Goal: Navigation & Orientation: Find specific page/section

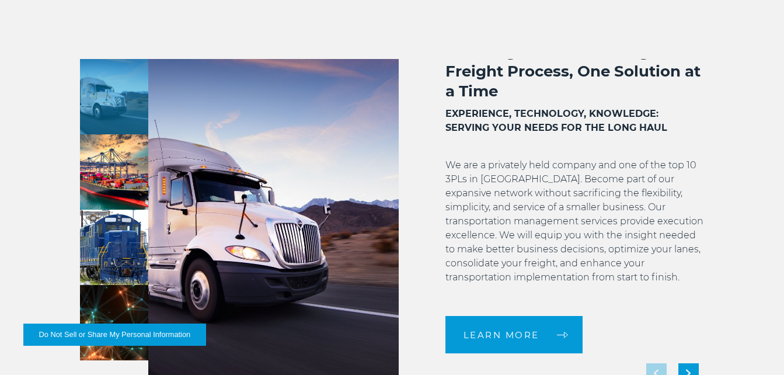
scroll to position [934, 0]
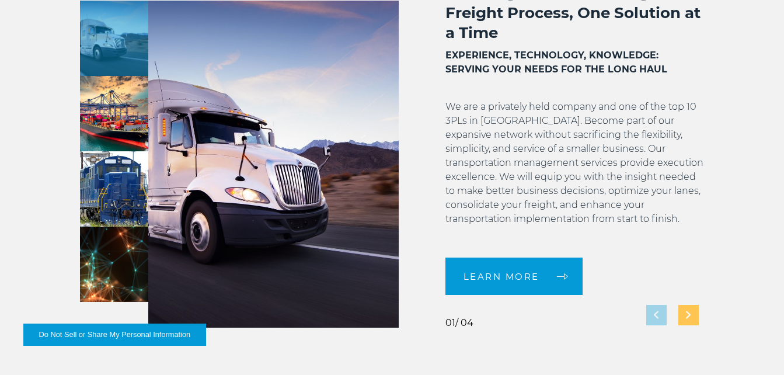
click at [685, 316] on div "Next slide" at bounding box center [688, 315] width 20 height 20
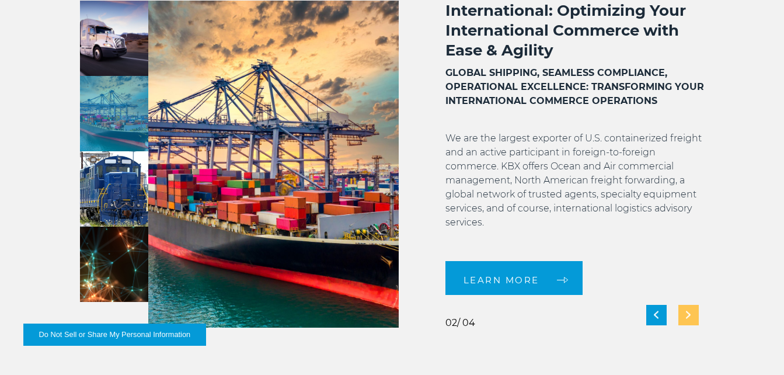
click at [685, 317] on div "Next slide" at bounding box center [688, 315] width 20 height 20
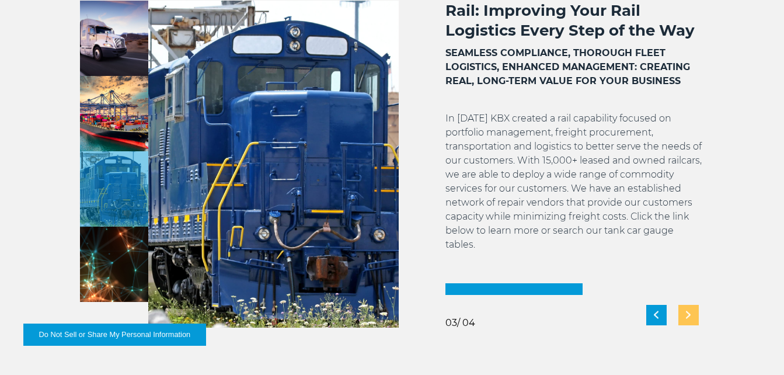
click at [687, 315] on img "Next slide" at bounding box center [688, 315] width 5 height 8
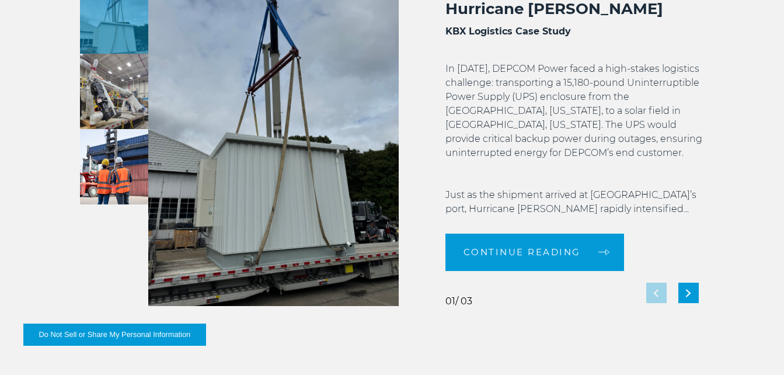
scroll to position [2101, 0]
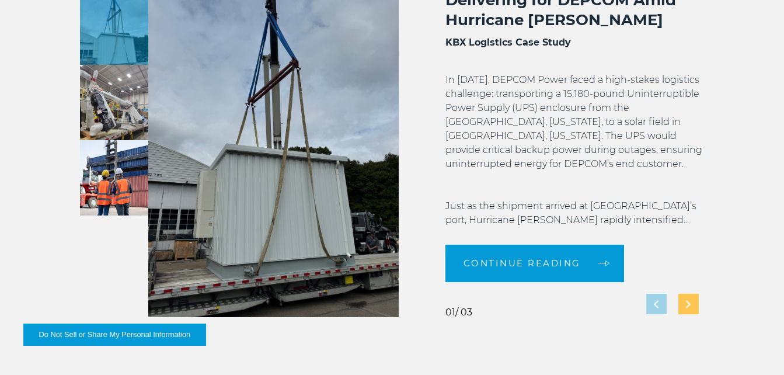
click at [689, 303] on img "Next slide" at bounding box center [688, 304] width 5 height 8
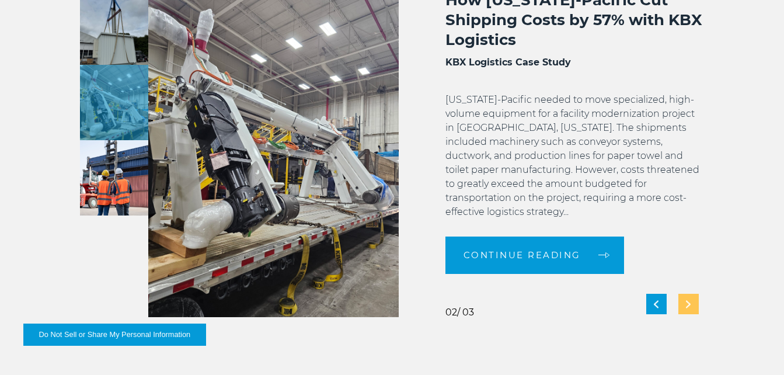
click at [694, 301] on div "Next slide" at bounding box center [688, 304] width 20 height 20
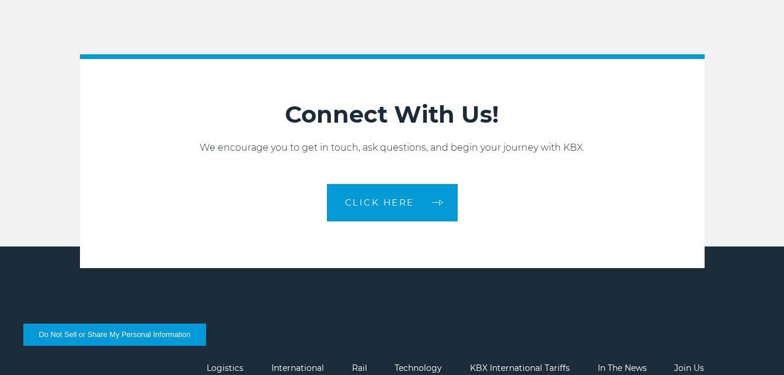
scroll to position [2510, 0]
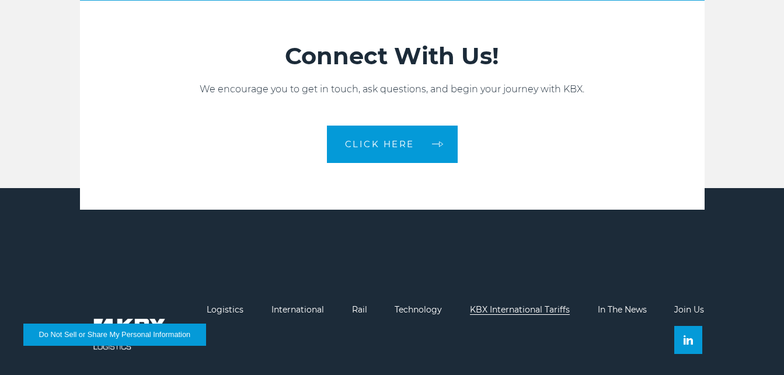
click at [496, 307] on link "KBX International Tariffs" at bounding box center [520, 309] width 100 height 11
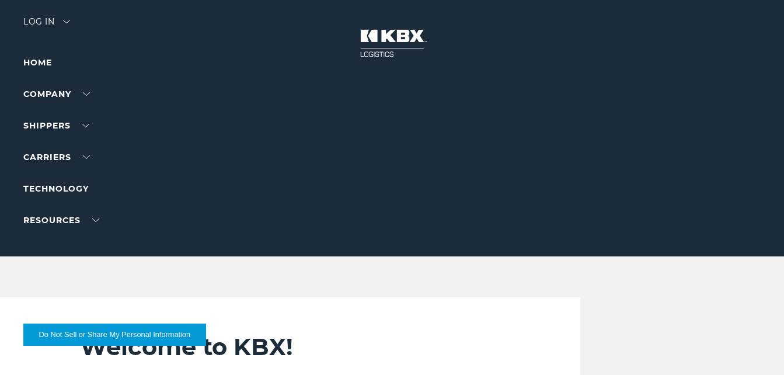
scroll to position [0, 0]
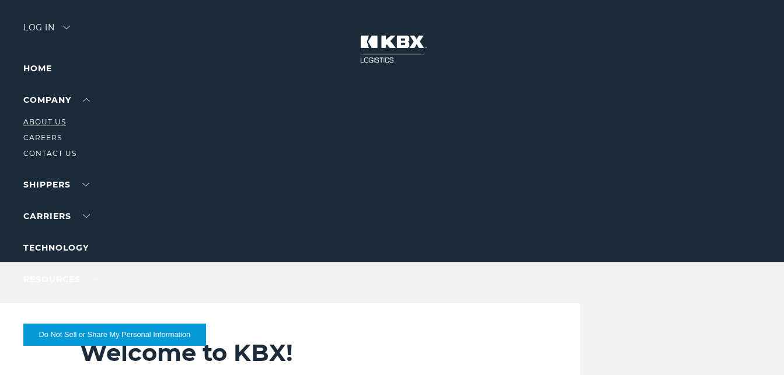
click at [48, 118] on link "About Us" at bounding box center [44, 121] width 43 height 9
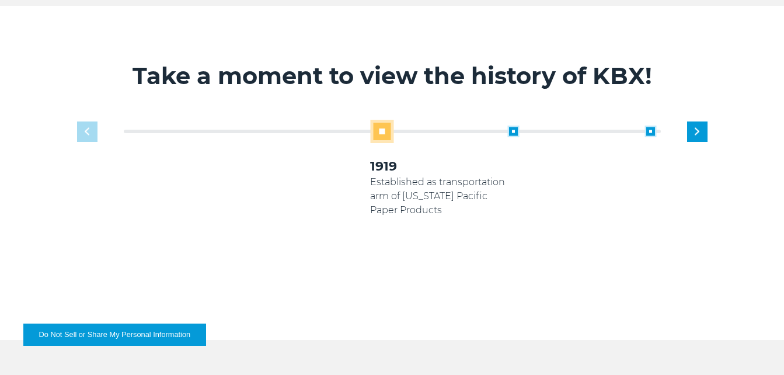
scroll to position [642, 0]
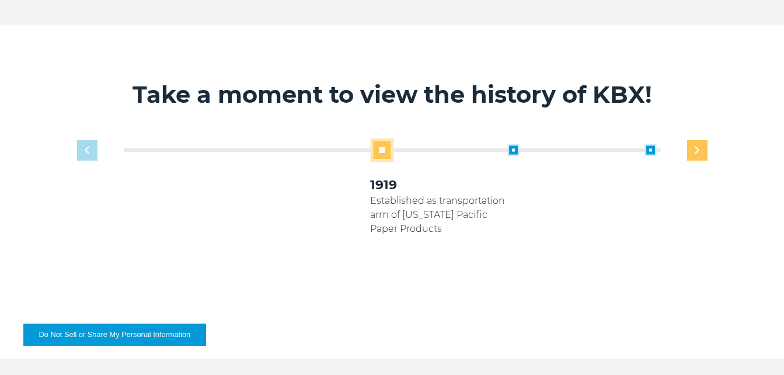
click at [699, 152] on img "Next slide" at bounding box center [697, 151] width 5 height 8
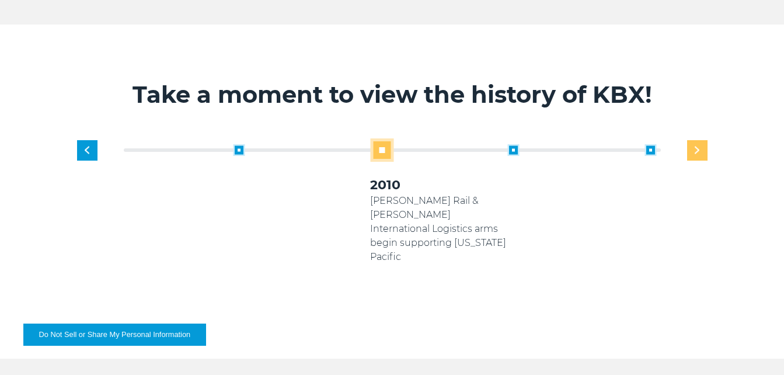
click at [699, 155] on div "Next slide" at bounding box center [697, 150] width 20 height 20
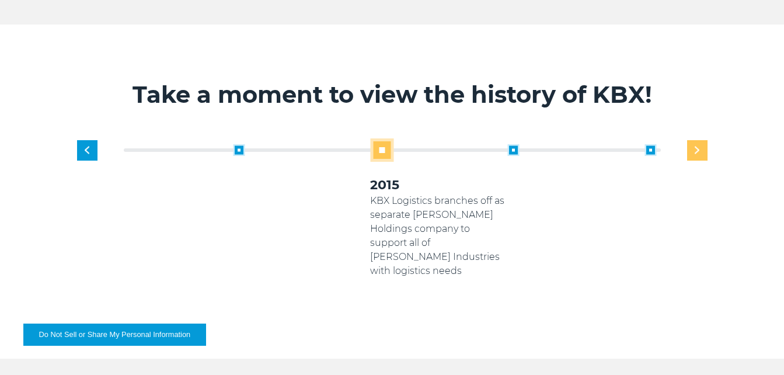
click at [701, 158] on div "Next slide" at bounding box center [697, 150] width 20 height 20
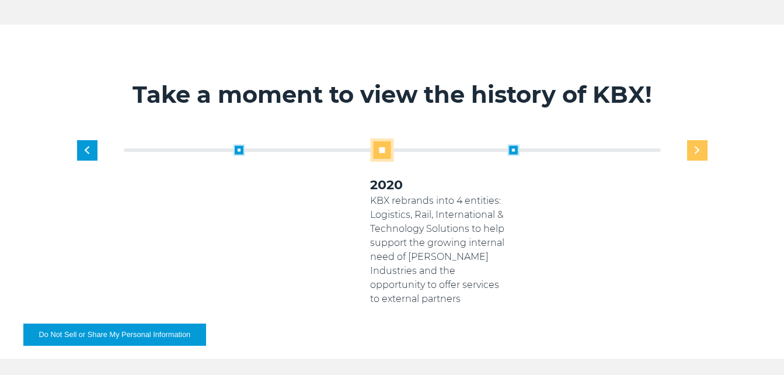
click at [701, 148] on div "Next slide" at bounding box center [697, 150] width 20 height 20
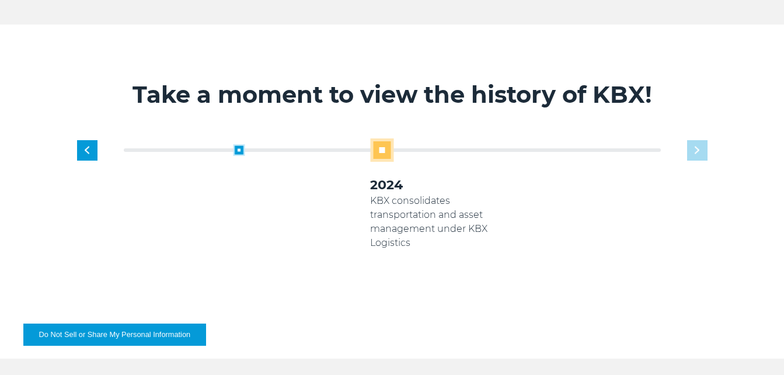
click at [696, 147] on div "1919 Established as transportation arm of Georgia Pacific Paper Products 2005 K…" at bounding box center [439, 222] width 549 height 168
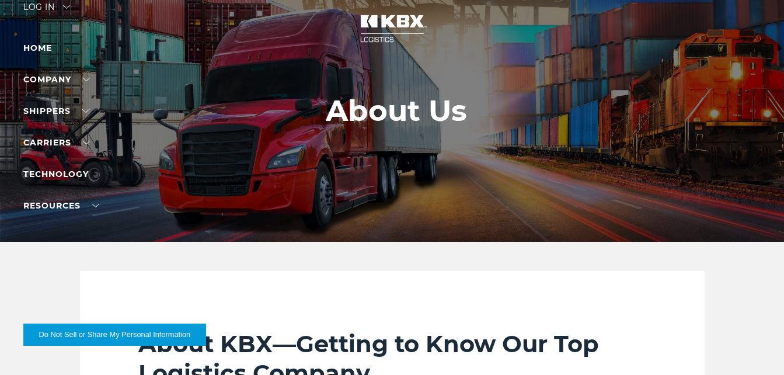
scroll to position [0, 0]
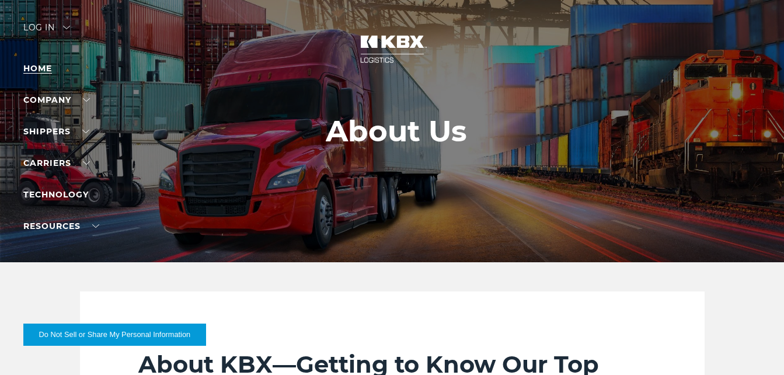
click at [36, 66] on link "Home" at bounding box center [37, 68] width 29 height 11
